Goal: Navigation & Orientation: Find specific page/section

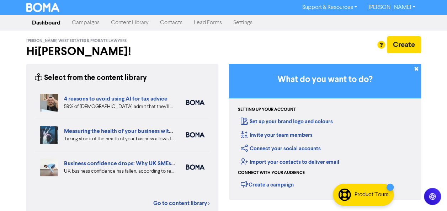
scroll to position [142, 0]
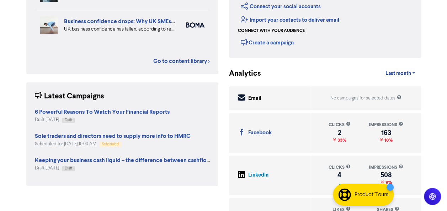
click at [87, 75] on div "Select from the content library 4 reasons to avoid using AI for tax advice 59% …" at bounding box center [122, 81] width 203 height 319
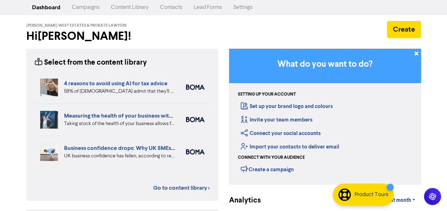
scroll to position [0, 0]
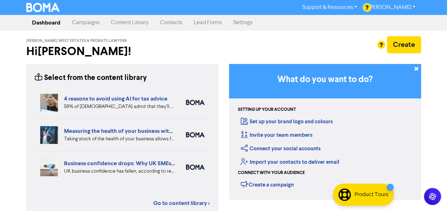
click at [98, 22] on link "Campaigns" at bounding box center [85, 23] width 39 height 14
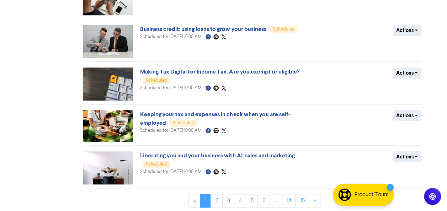
scroll to position [293, 0]
